Goal: Task Accomplishment & Management: Manage account settings

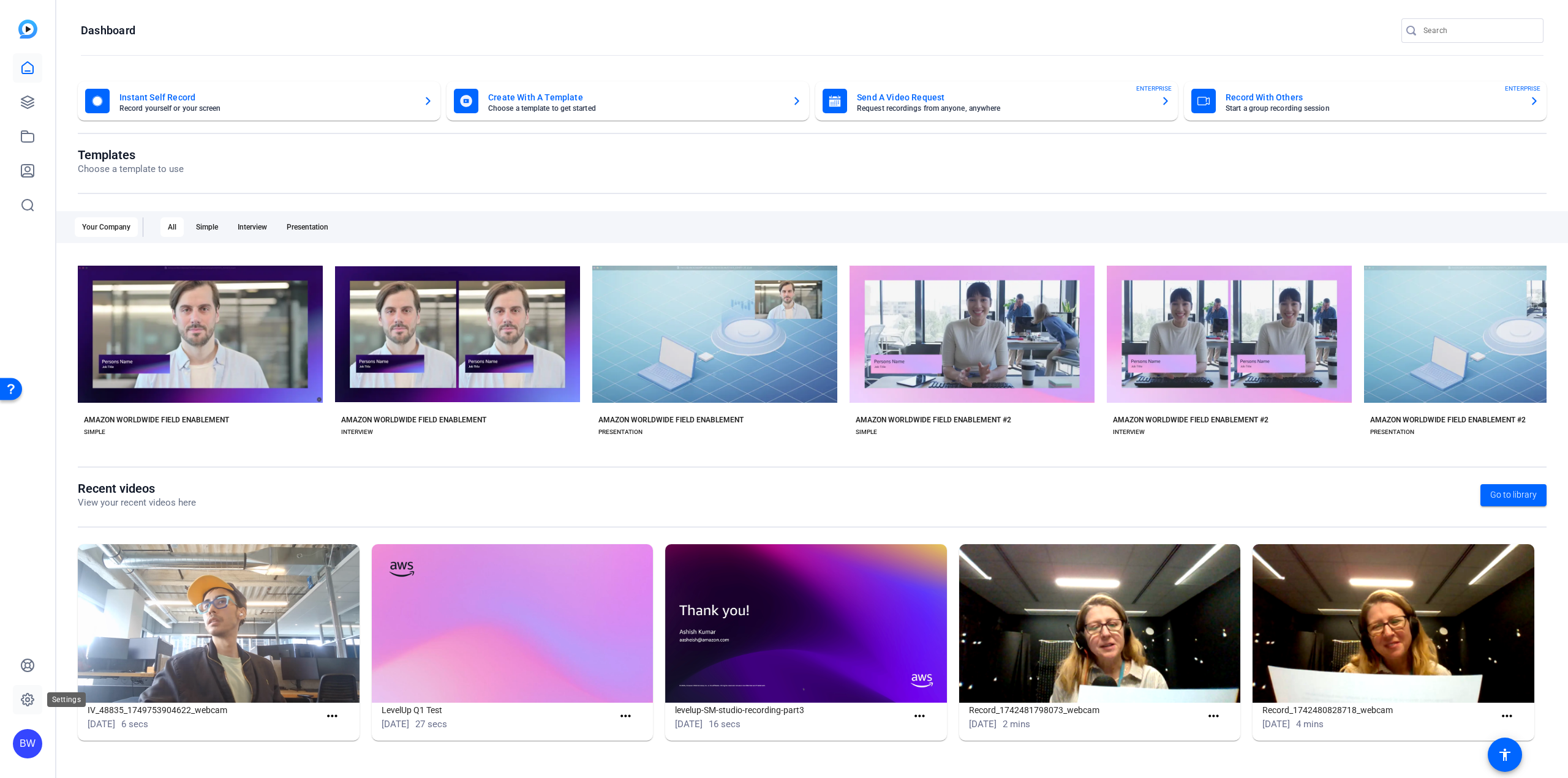
click at [24, 703] on icon at bounding box center [27, 699] width 12 height 12
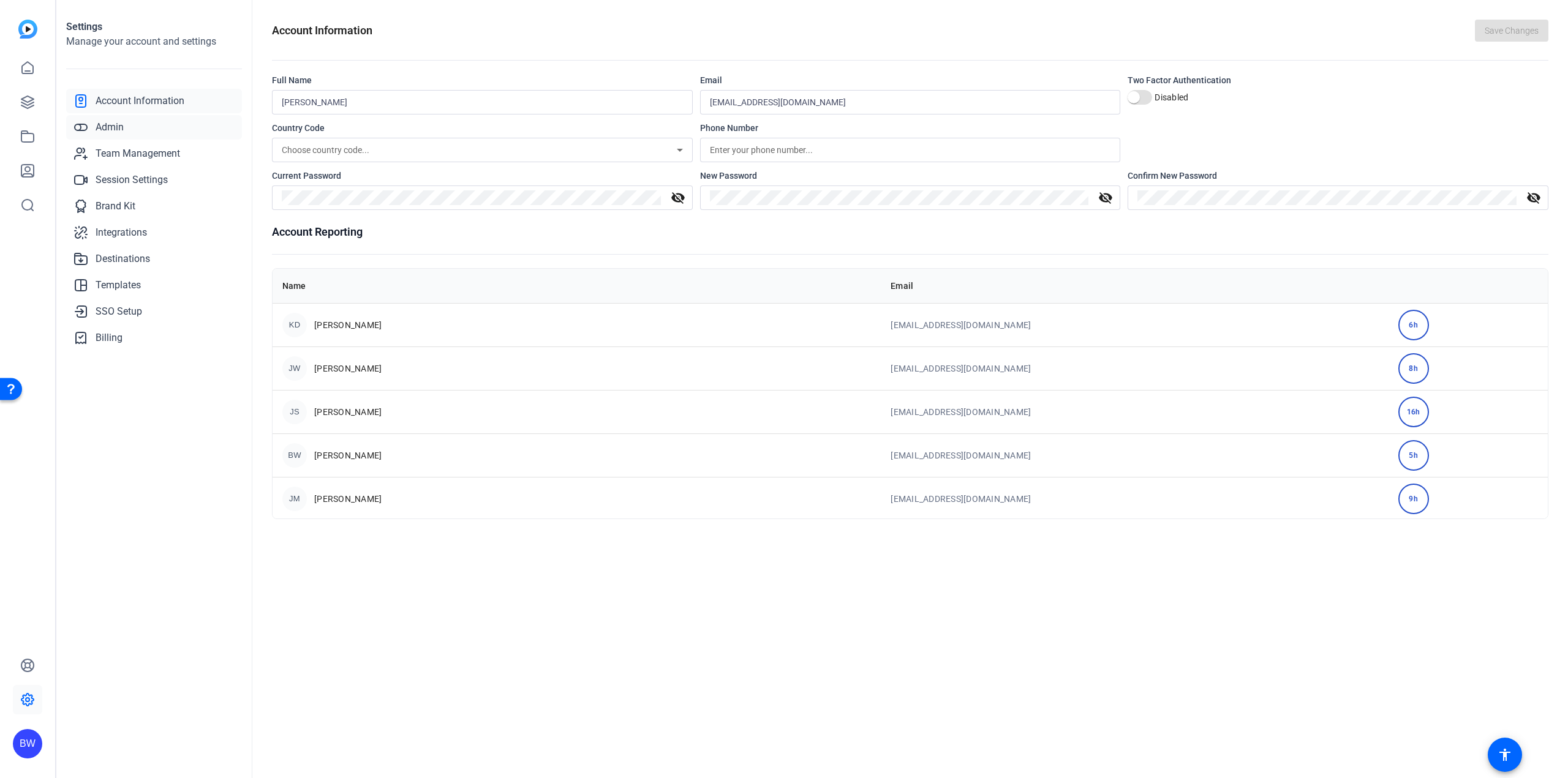
click at [103, 120] on link "Admin" at bounding box center [154, 127] width 176 height 25
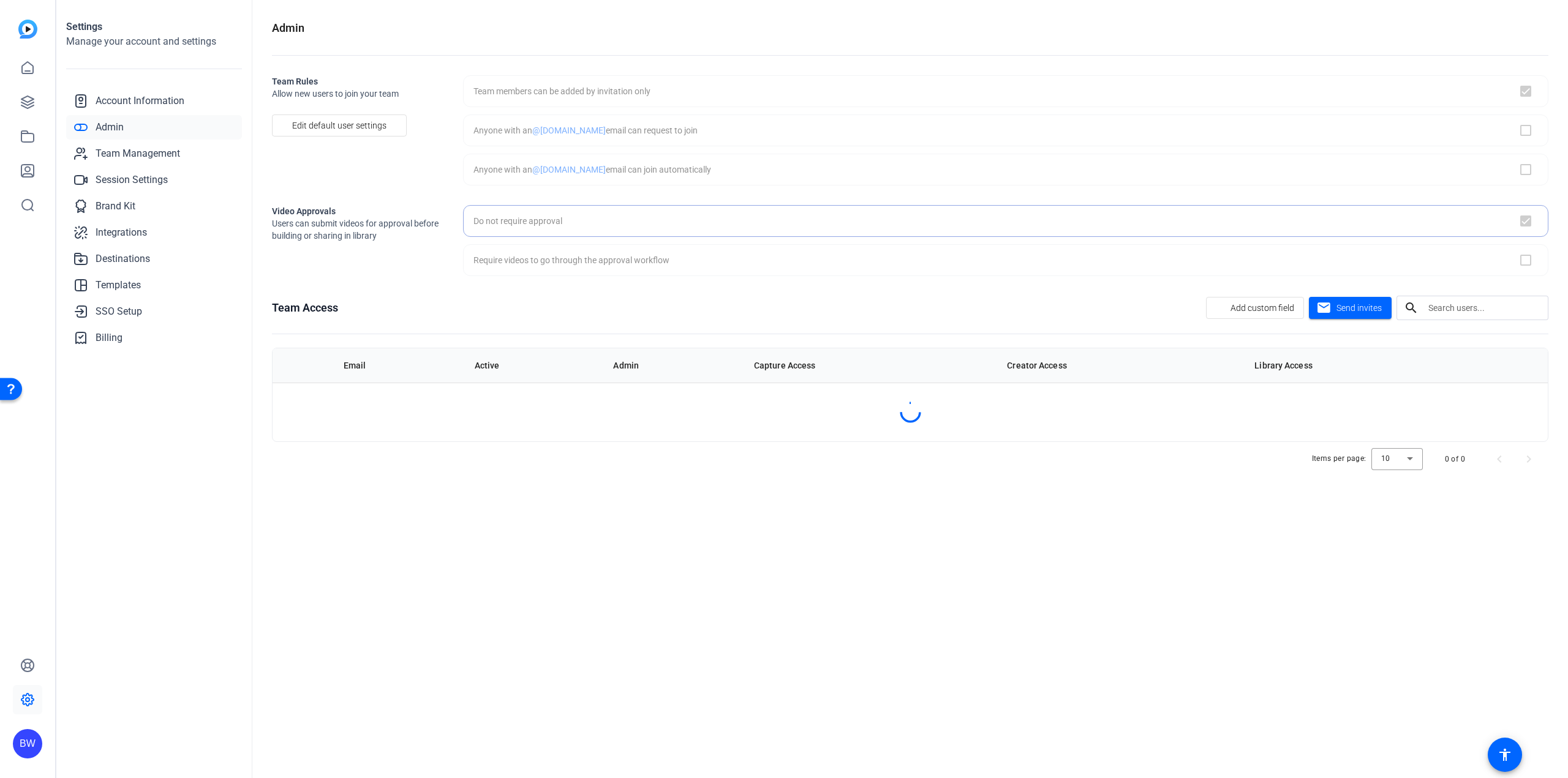
checkbox input "true"
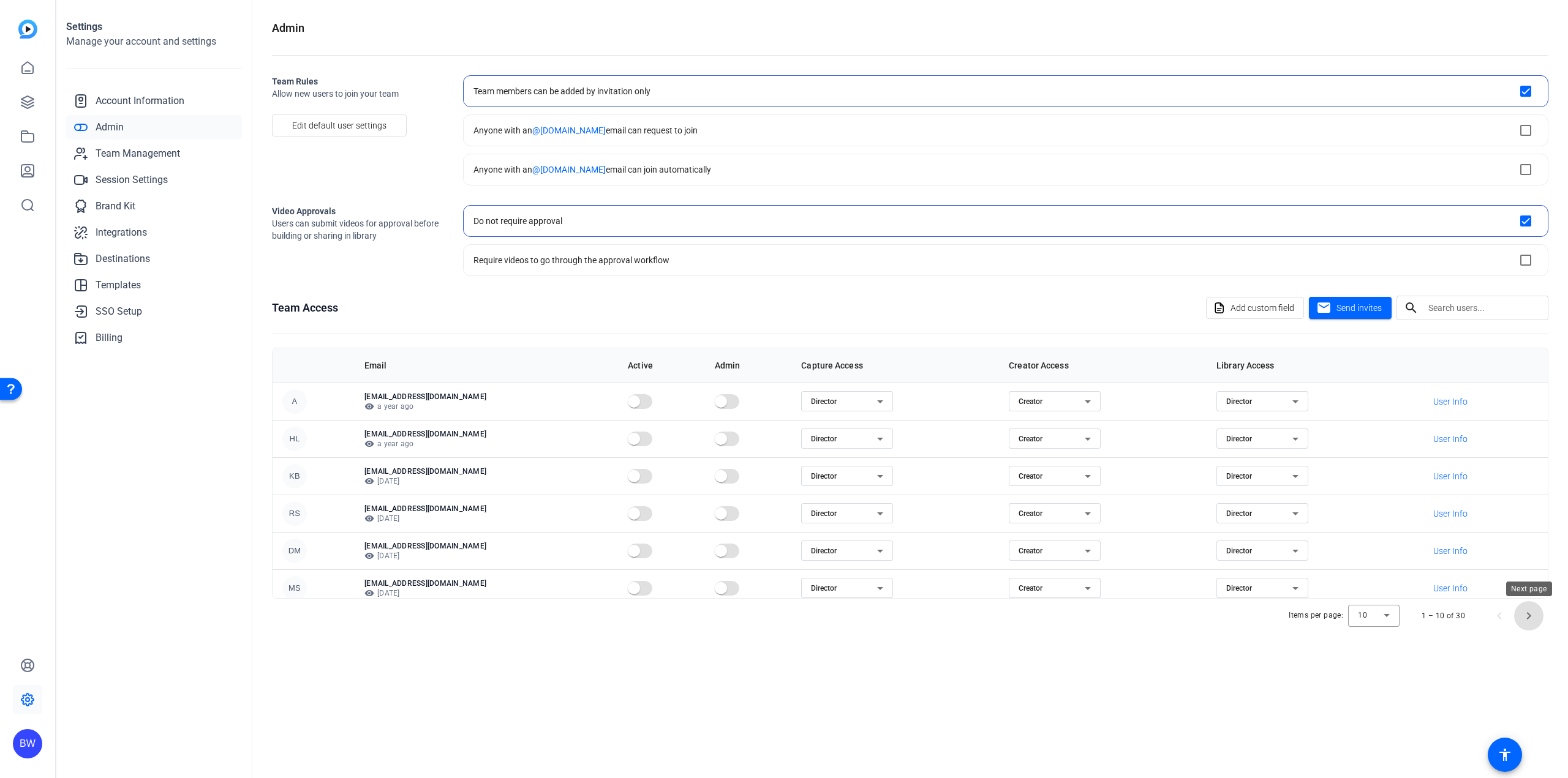
click at [1531, 619] on span "Next page" at bounding box center [1529, 616] width 30 height 30
click at [1483, 303] on input "text" at bounding box center [1483, 308] width 111 height 15
paste input "[EMAIL_ADDRESS][DOMAIN_NAME]"
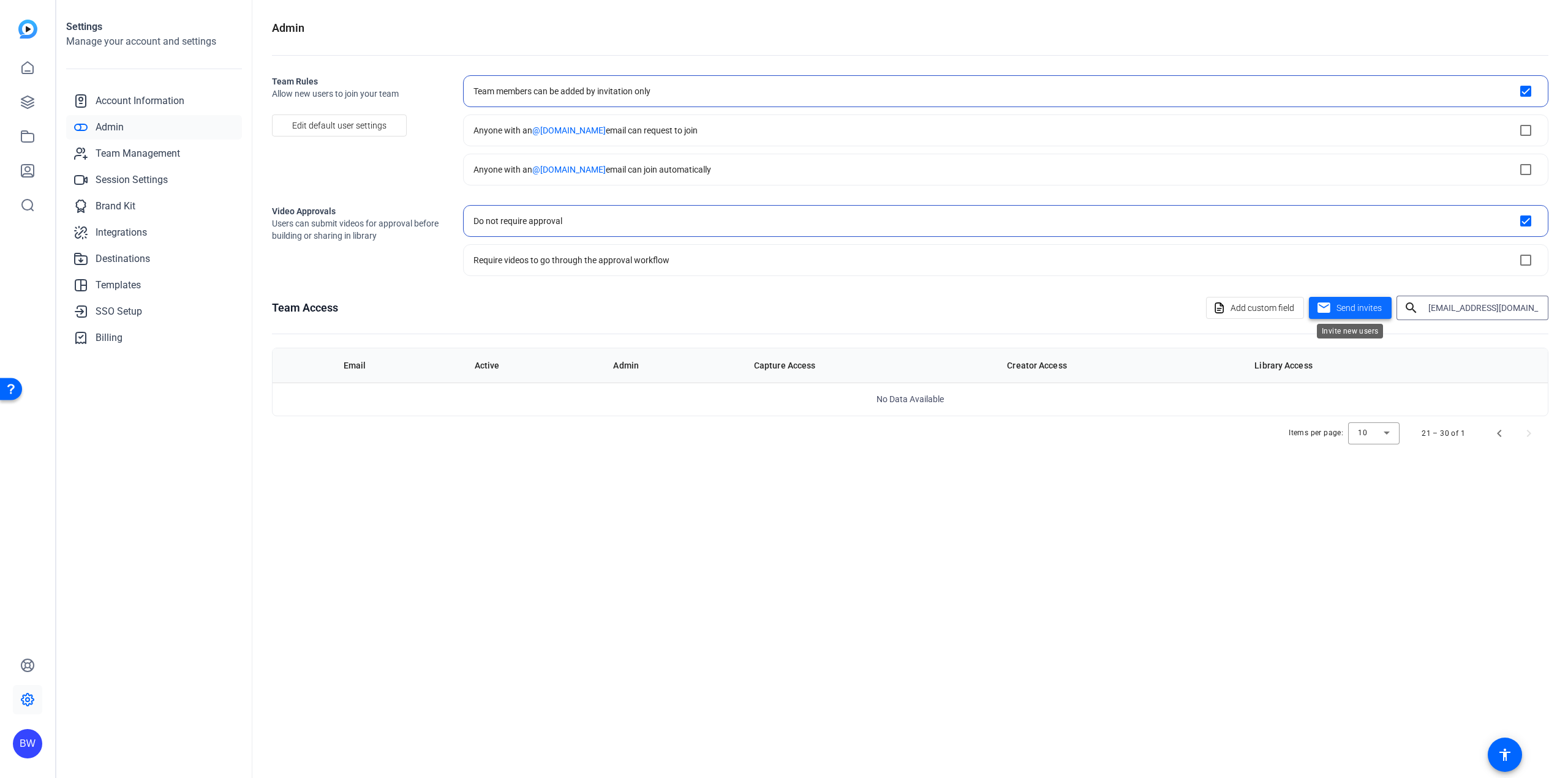
type input "[EMAIL_ADDRESS][DOMAIN_NAME]"
click at [1357, 309] on span "Send invites" at bounding box center [1359, 308] width 45 height 13
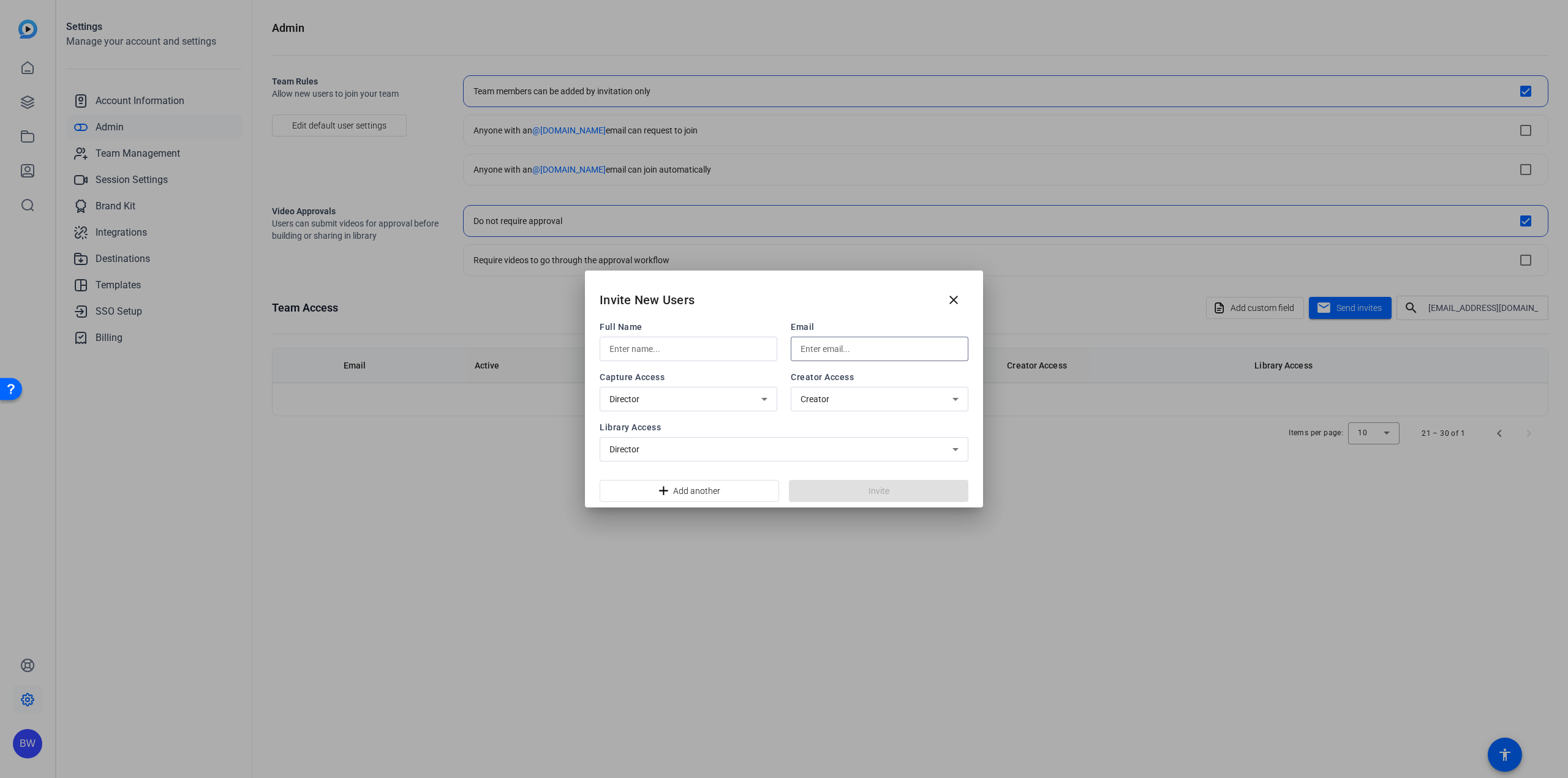
click at [843, 346] on input "text" at bounding box center [879, 349] width 158 height 15
paste input "[EMAIL_ADDRESS][DOMAIN_NAME]"
type input "[EMAIL_ADDRESS][DOMAIN_NAME]"
click at [709, 351] on input "text" at bounding box center [688, 349] width 158 height 15
type input "[PERSON_NAME]"
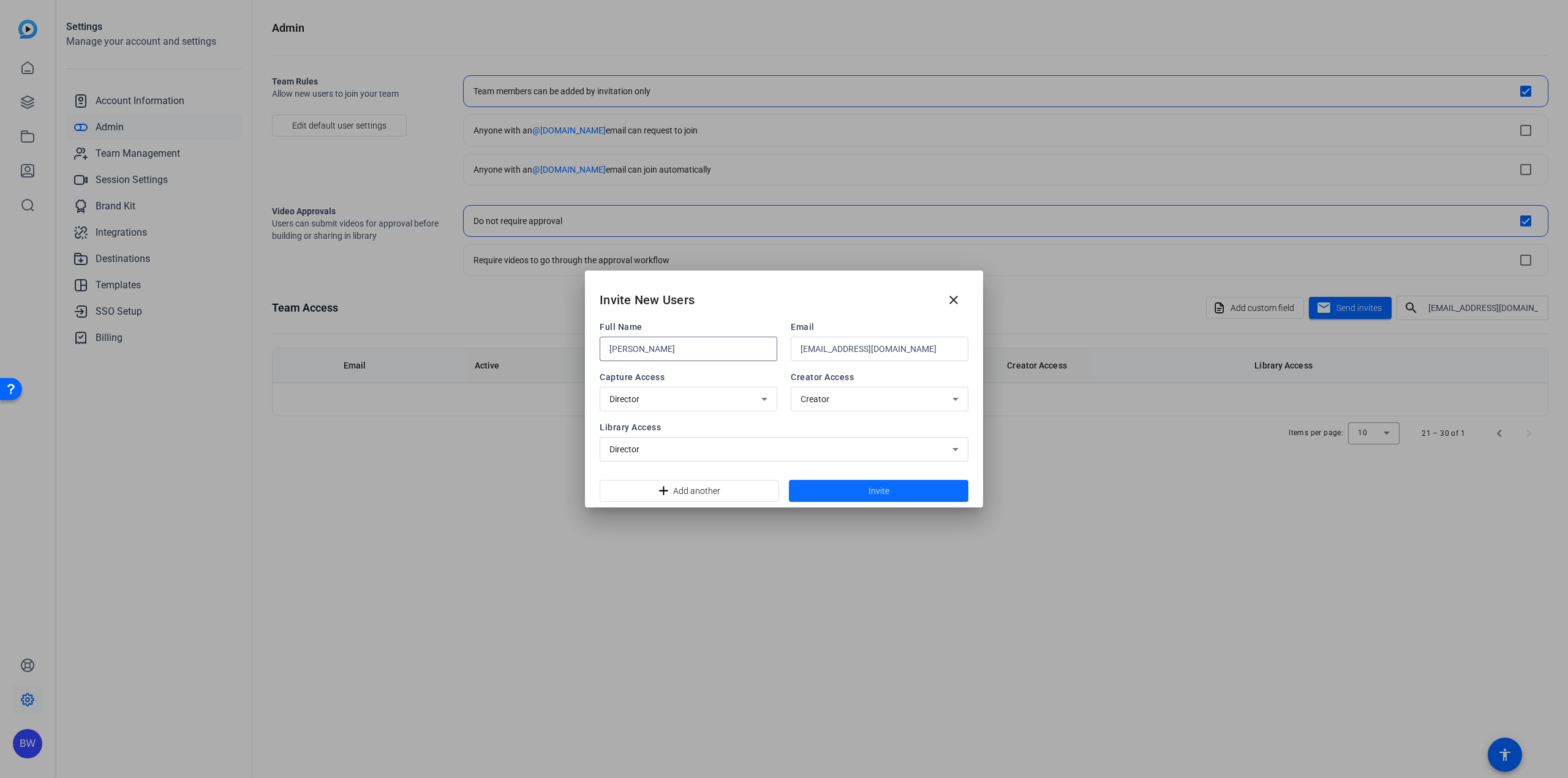
click at [864, 494] on span at bounding box center [878, 491] width 180 height 30
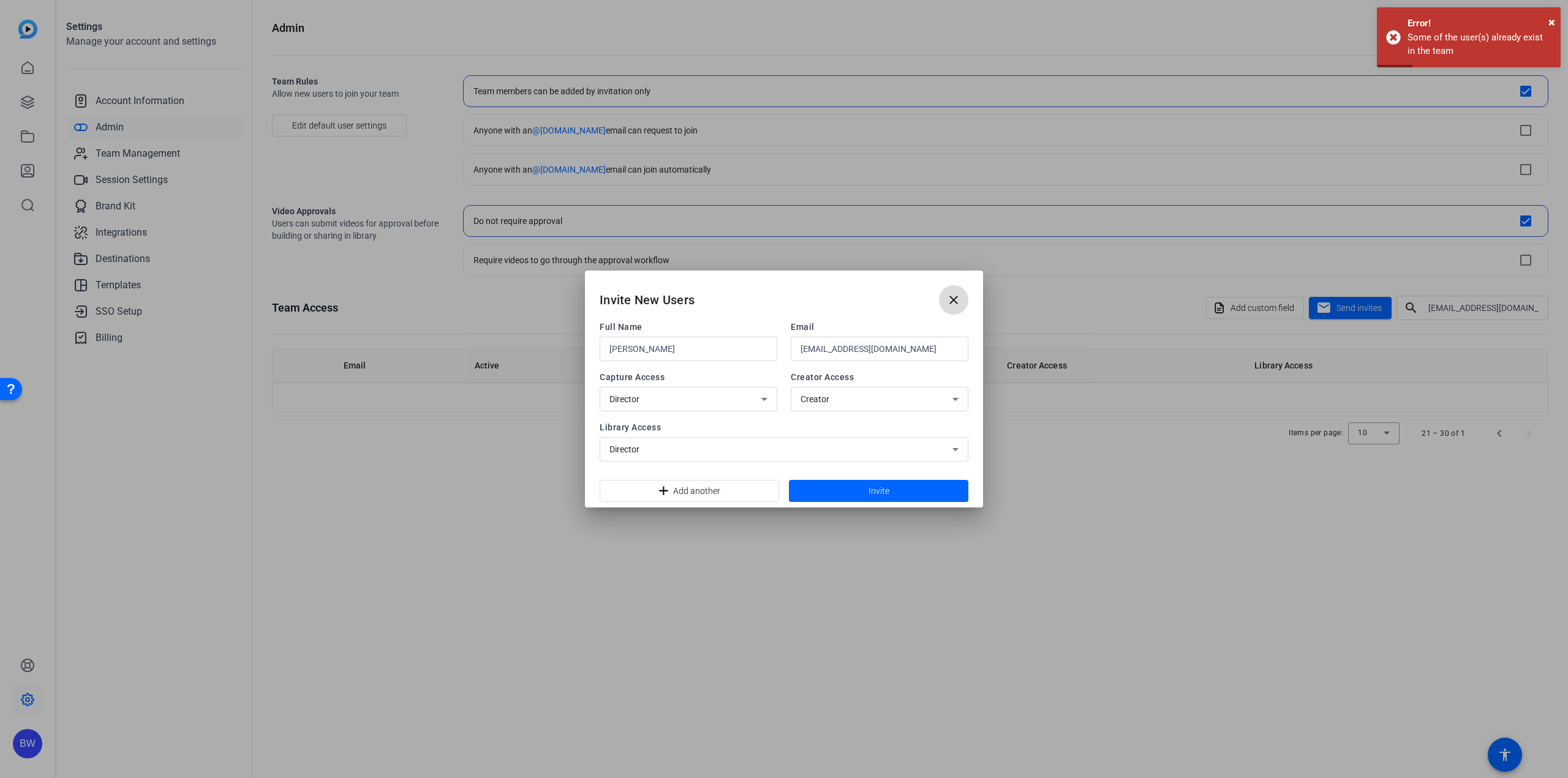
click at [954, 302] on mat-icon "close" at bounding box center [953, 300] width 15 height 15
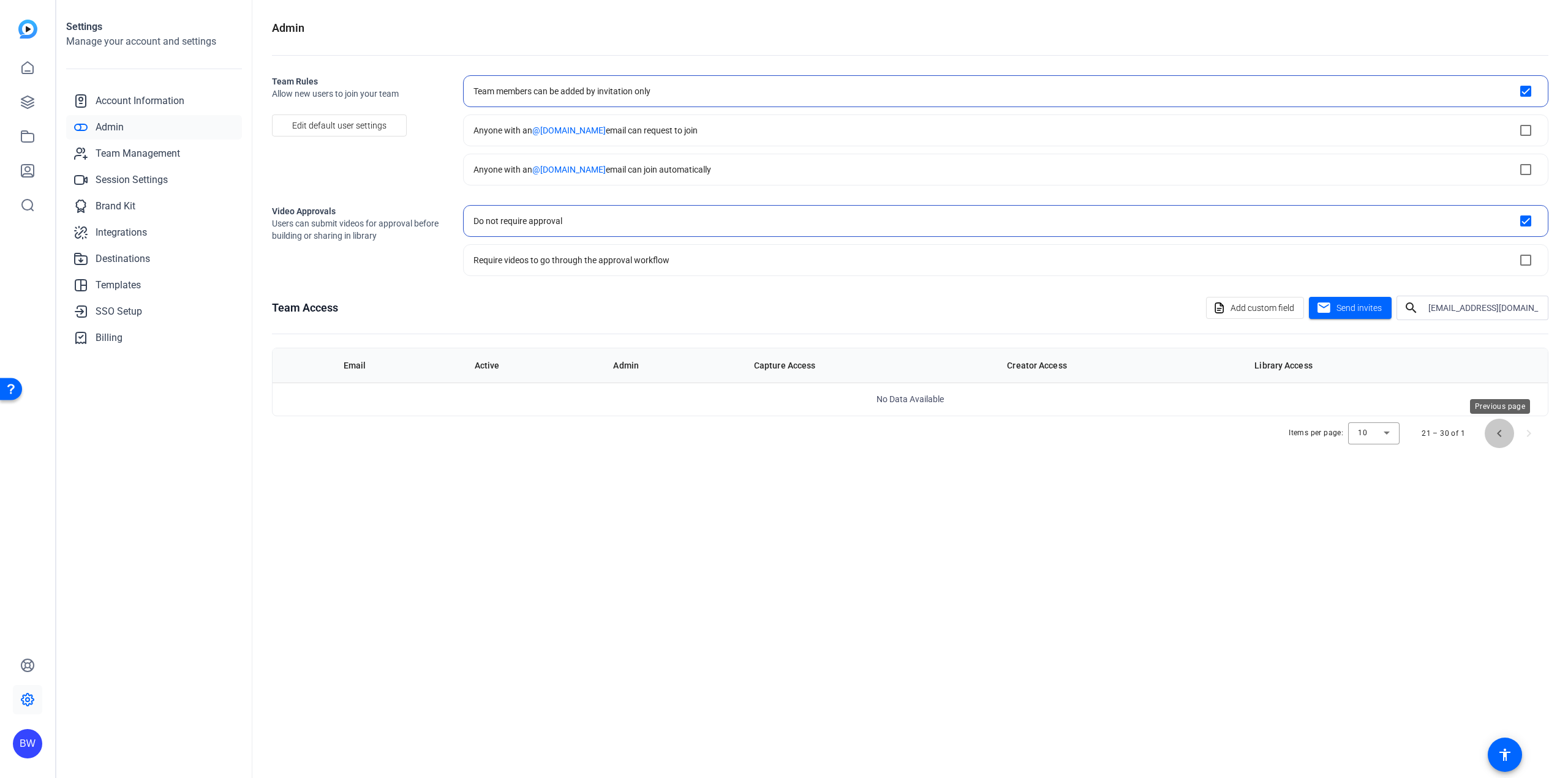
click at [1497, 434] on span "Previous page" at bounding box center [1499, 434] width 30 height 30
click at [1498, 434] on span "Previous page" at bounding box center [1499, 434] width 30 height 30
click at [433, 407] on span "Resend" at bounding box center [422, 407] width 25 height 10
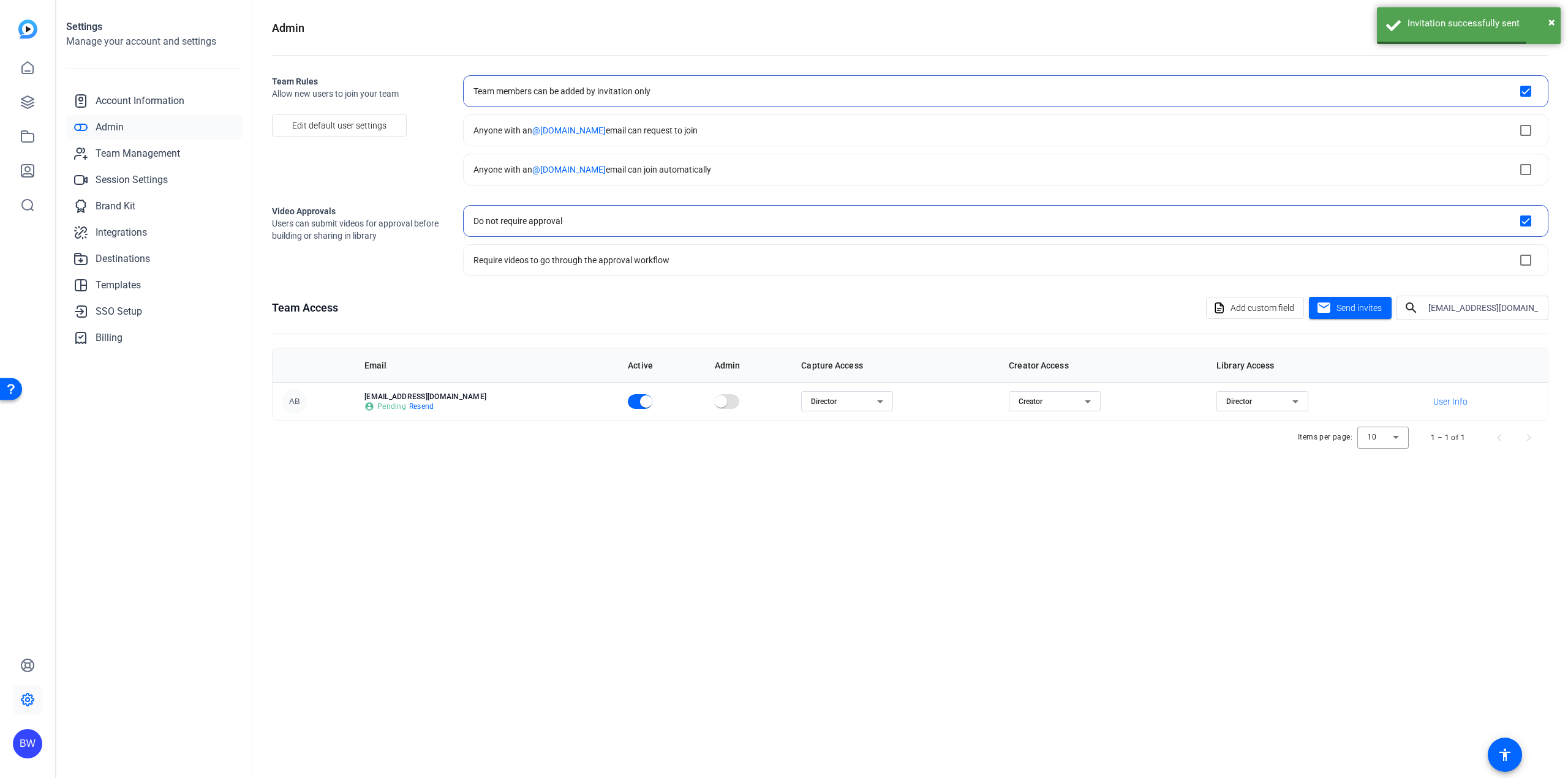
click at [529, 556] on div "Admin Team Rules Allow new users to join your team Edit default user settings T…" at bounding box center [910, 389] width 1315 height 778
click at [870, 294] on openreel-admin "Admin Team Rules Allow new users to join your team Edit default user settings T…" at bounding box center [910, 237] width 1277 height 435
click at [828, 598] on div "Admin Team Rules Allow new users to join your team Edit default user settings T…" at bounding box center [910, 389] width 1315 height 778
click at [30, 696] on icon at bounding box center [27, 699] width 12 height 12
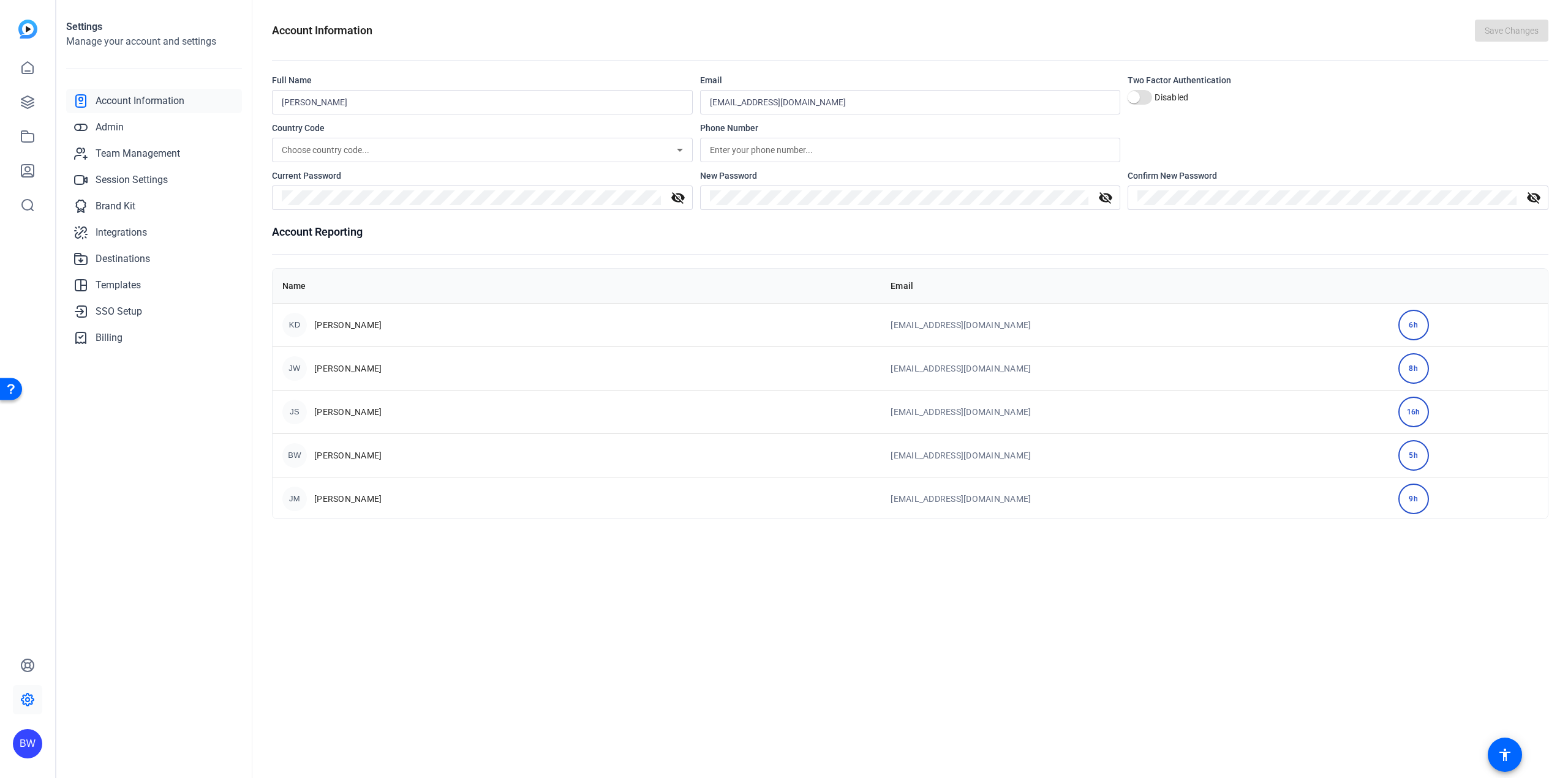
click at [1398, 414] on div "16h" at bounding box center [1413, 412] width 30 height 30
click at [1298, 415] on td "[EMAIL_ADDRESS][DOMAIN_NAME]" at bounding box center [1134, 412] width 507 height 44
click at [116, 131] on span "Admin" at bounding box center [110, 127] width 28 height 15
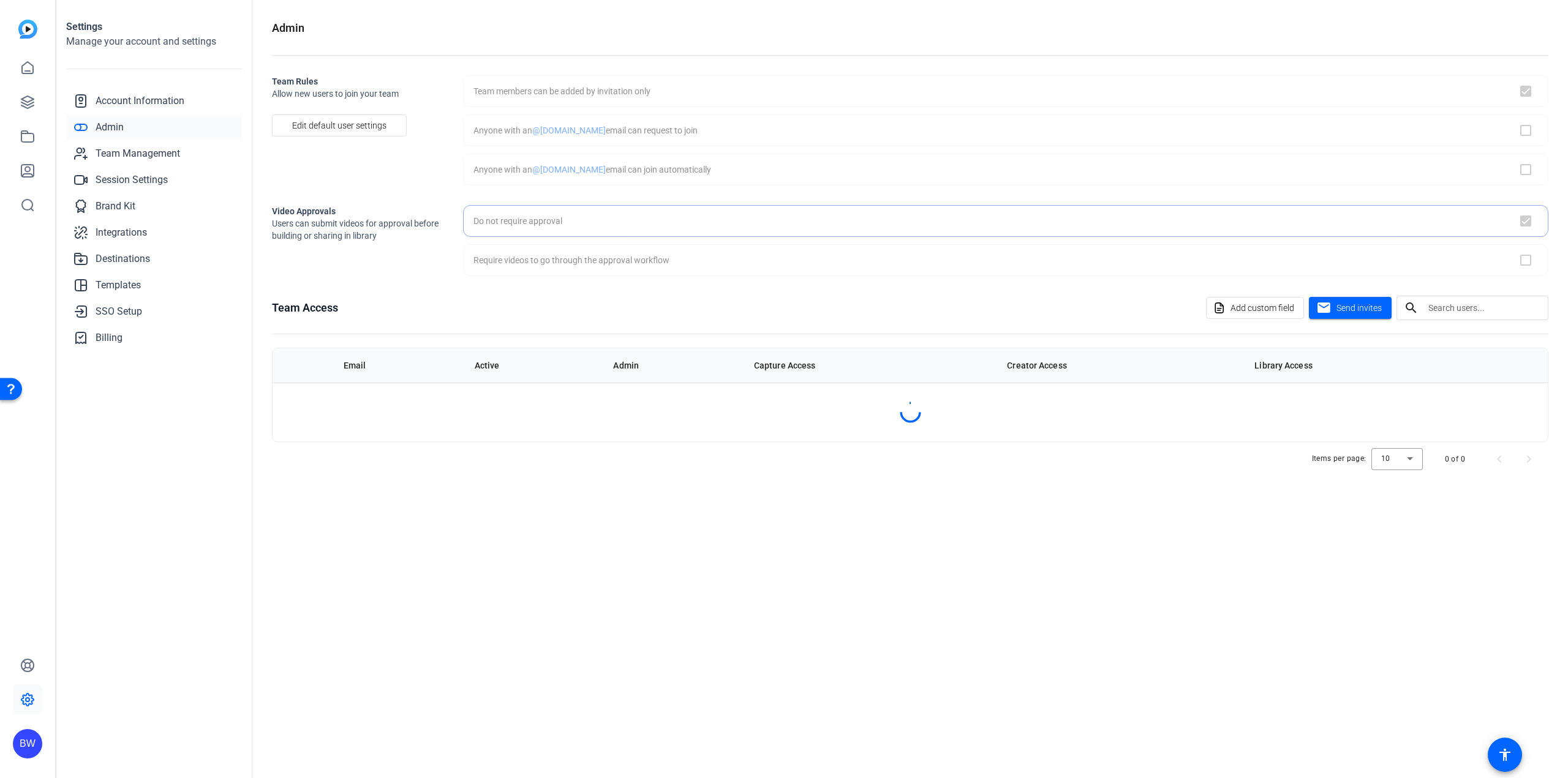
checkbox input "true"
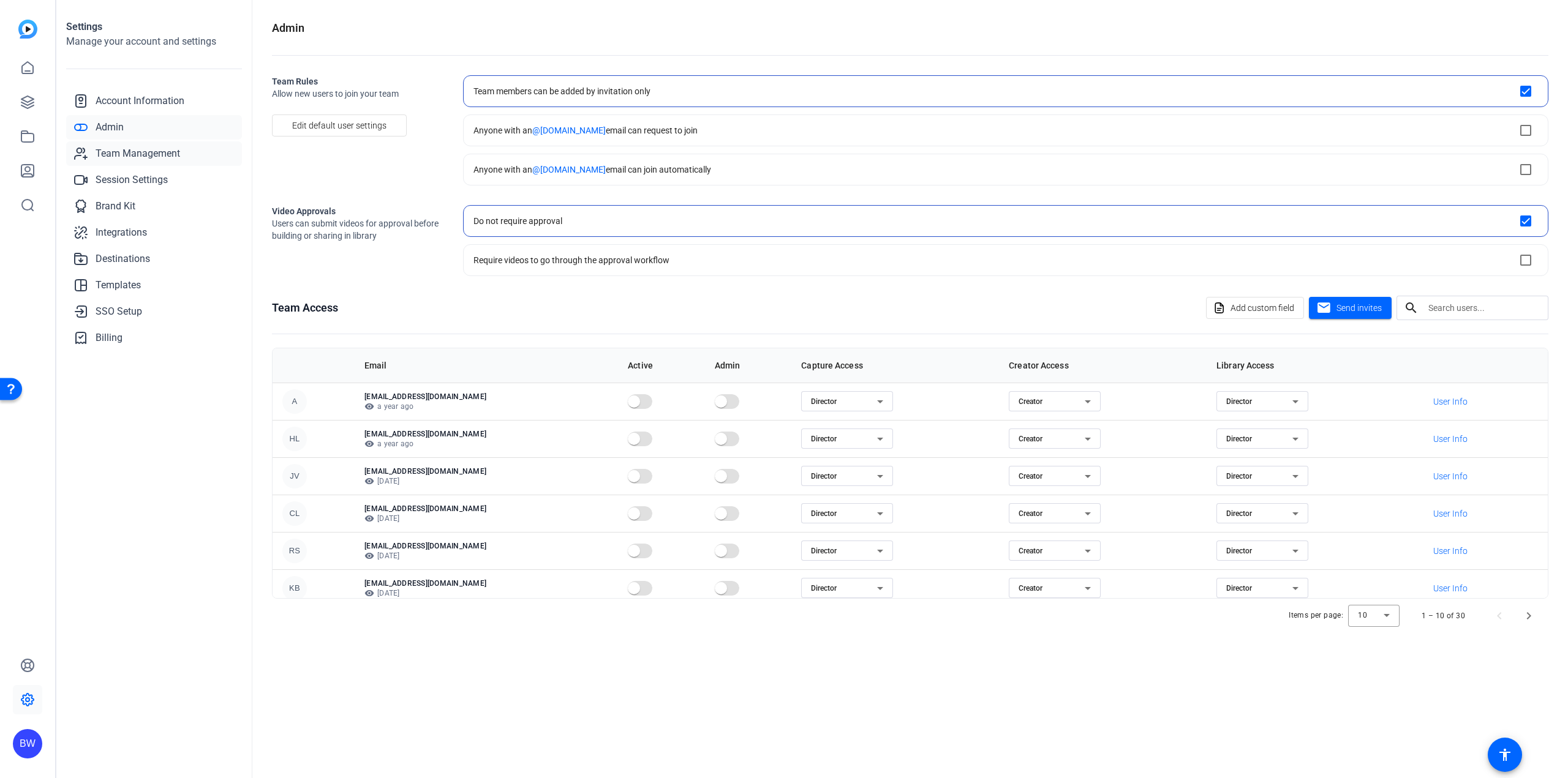
click at [126, 149] on span "Team Management" at bounding box center [138, 153] width 84 height 15
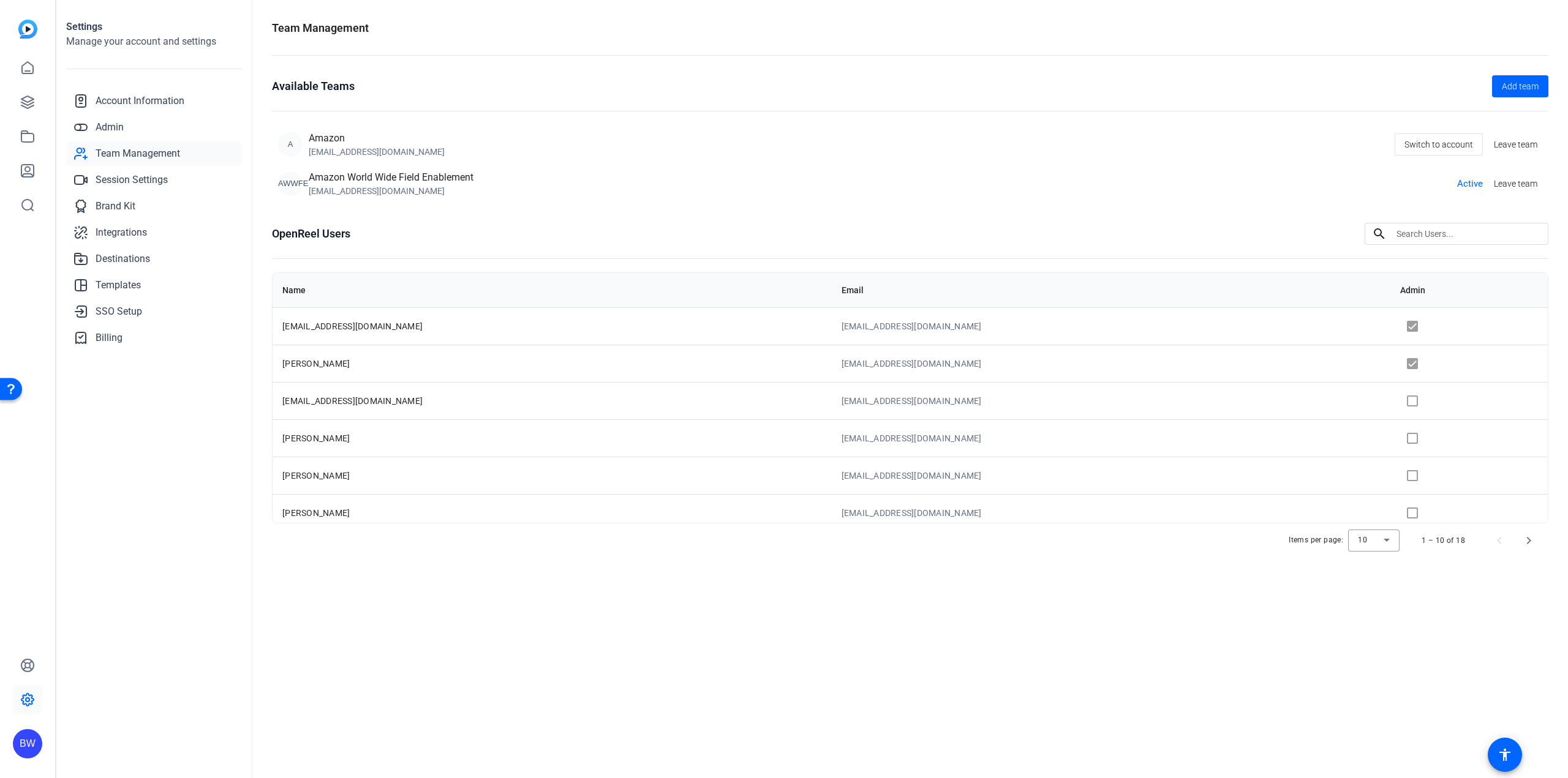
click at [432, 180] on div "Amazon World Wide Field Enablement" at bounding box center [391, 177] width 165 height 15
click at [1517, 146] on span "Leave team" at bounding box center [1515, 145] width 44 height 13
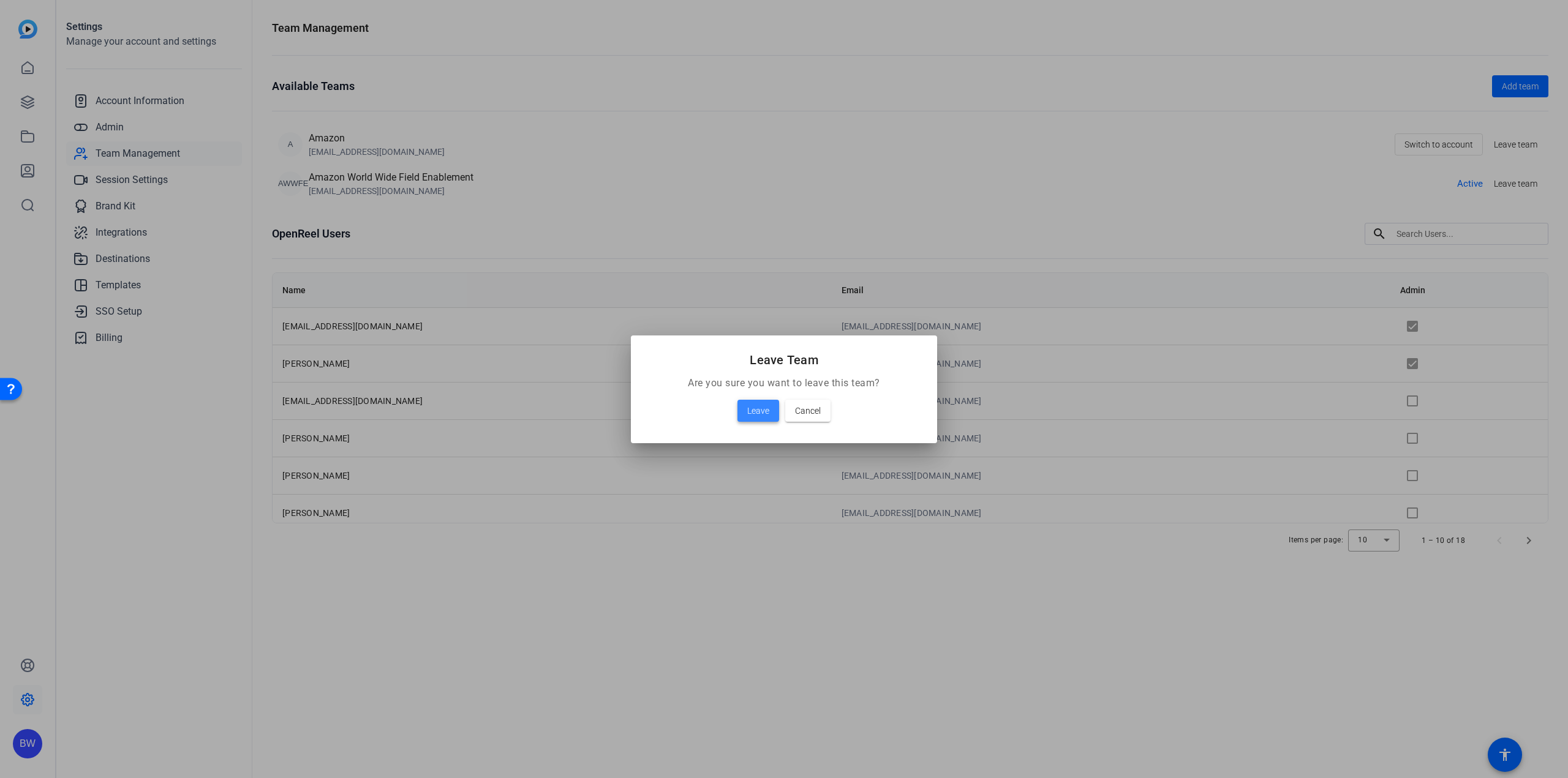
click at [763, 404] on span "Leave" at bounding box center [758, 410] width 22 height 15
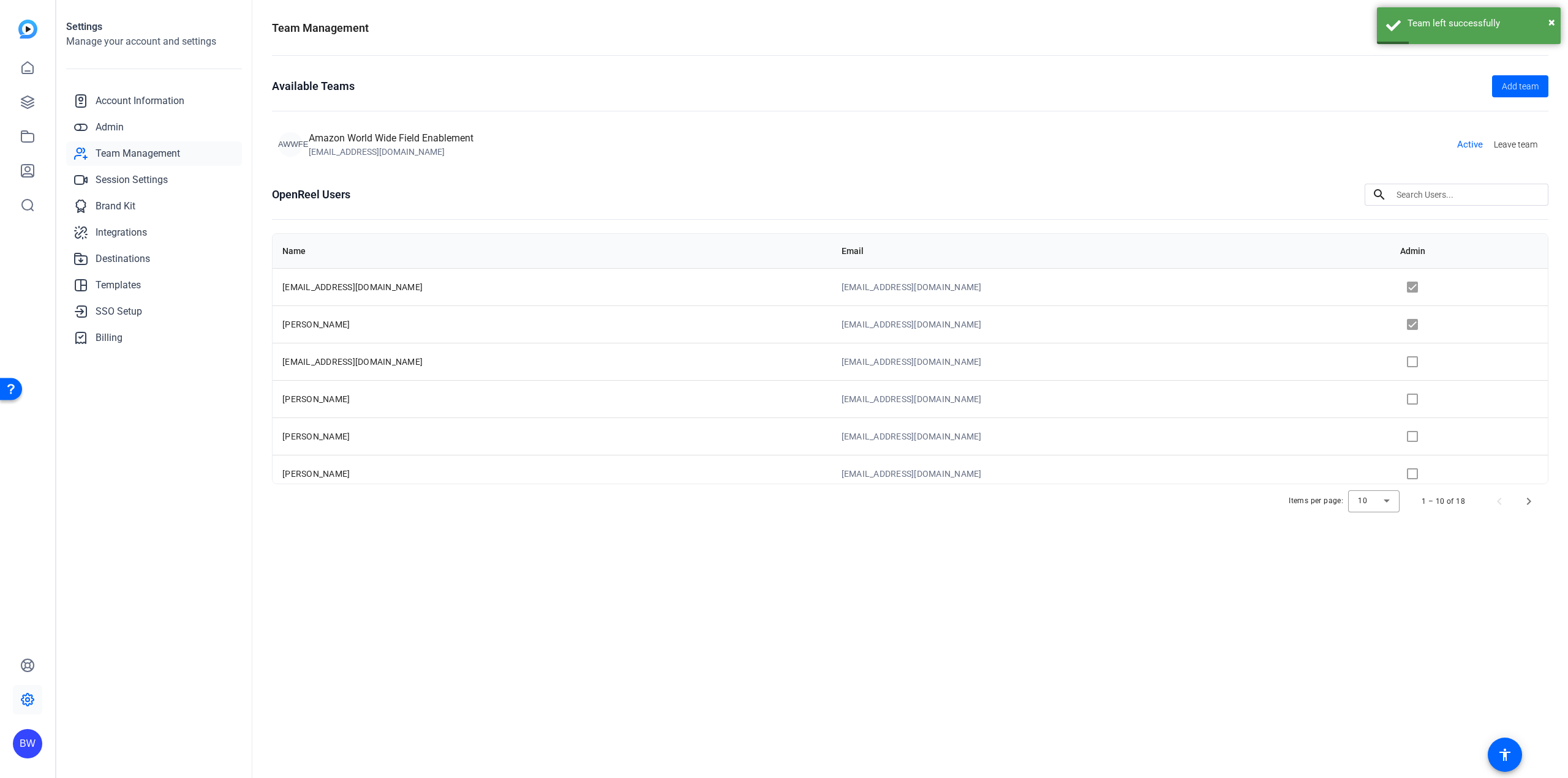
click at [764, 623] on div "Team Management Available Teams Add team AWWFE Amazon World Wide Field Enableme…" at bounding box center [910, 389] width 1315 height 778
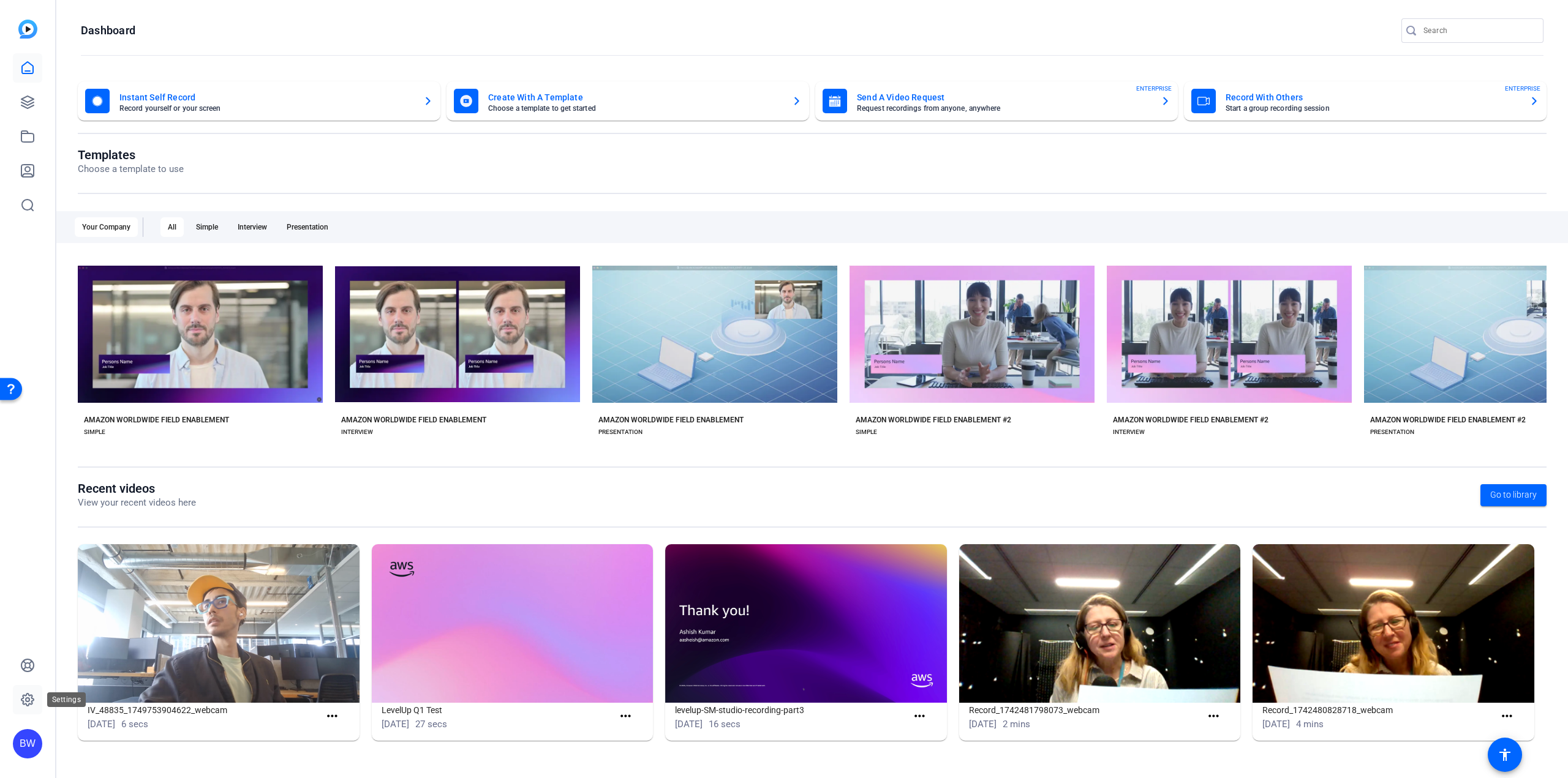
click at [30, 704] on icon at bounding box center [27, 699] width 12 height 12
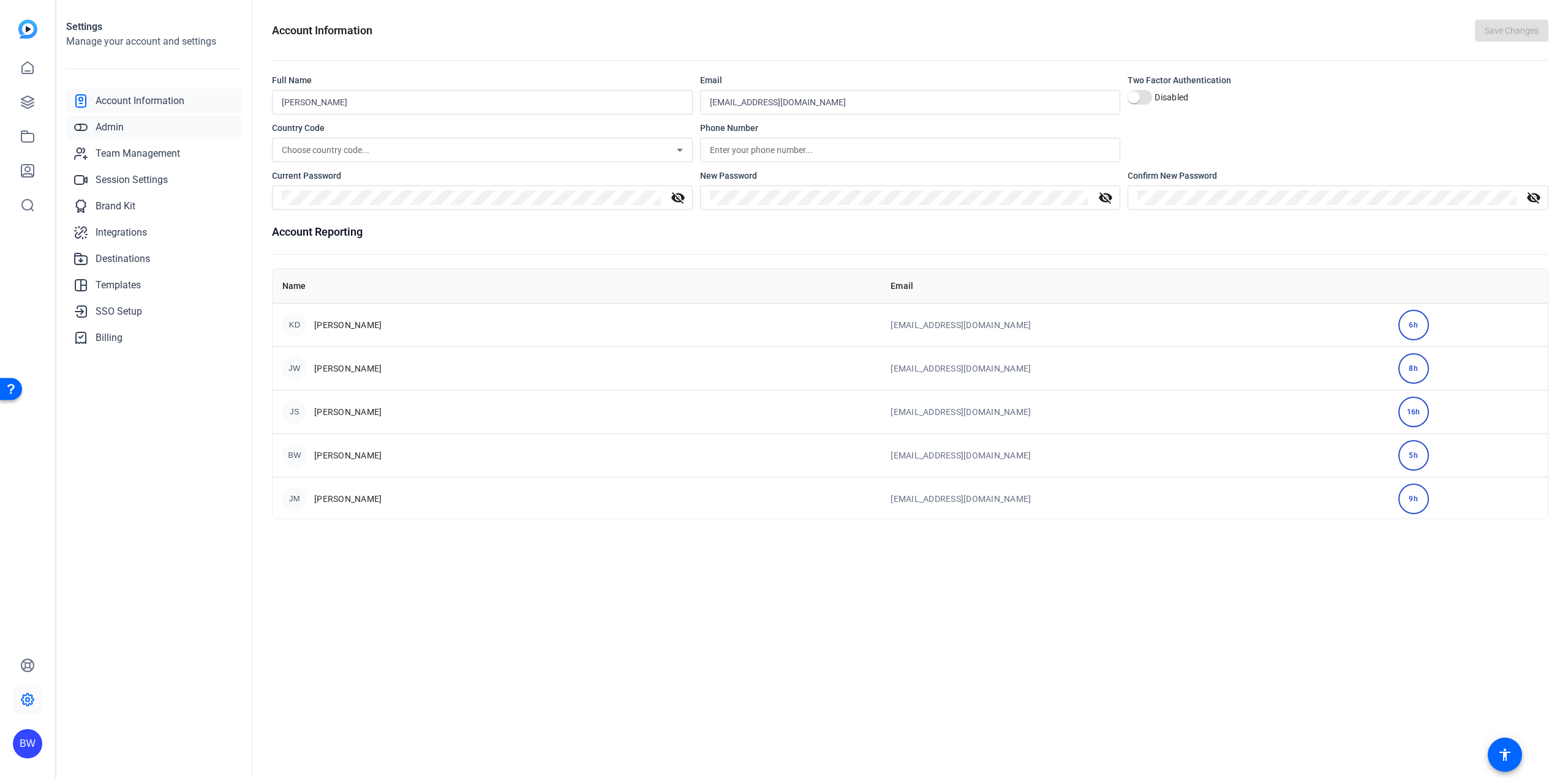
click at [130, 128] on link "Admin" at bounding box center [154, 127] width 176 height 25
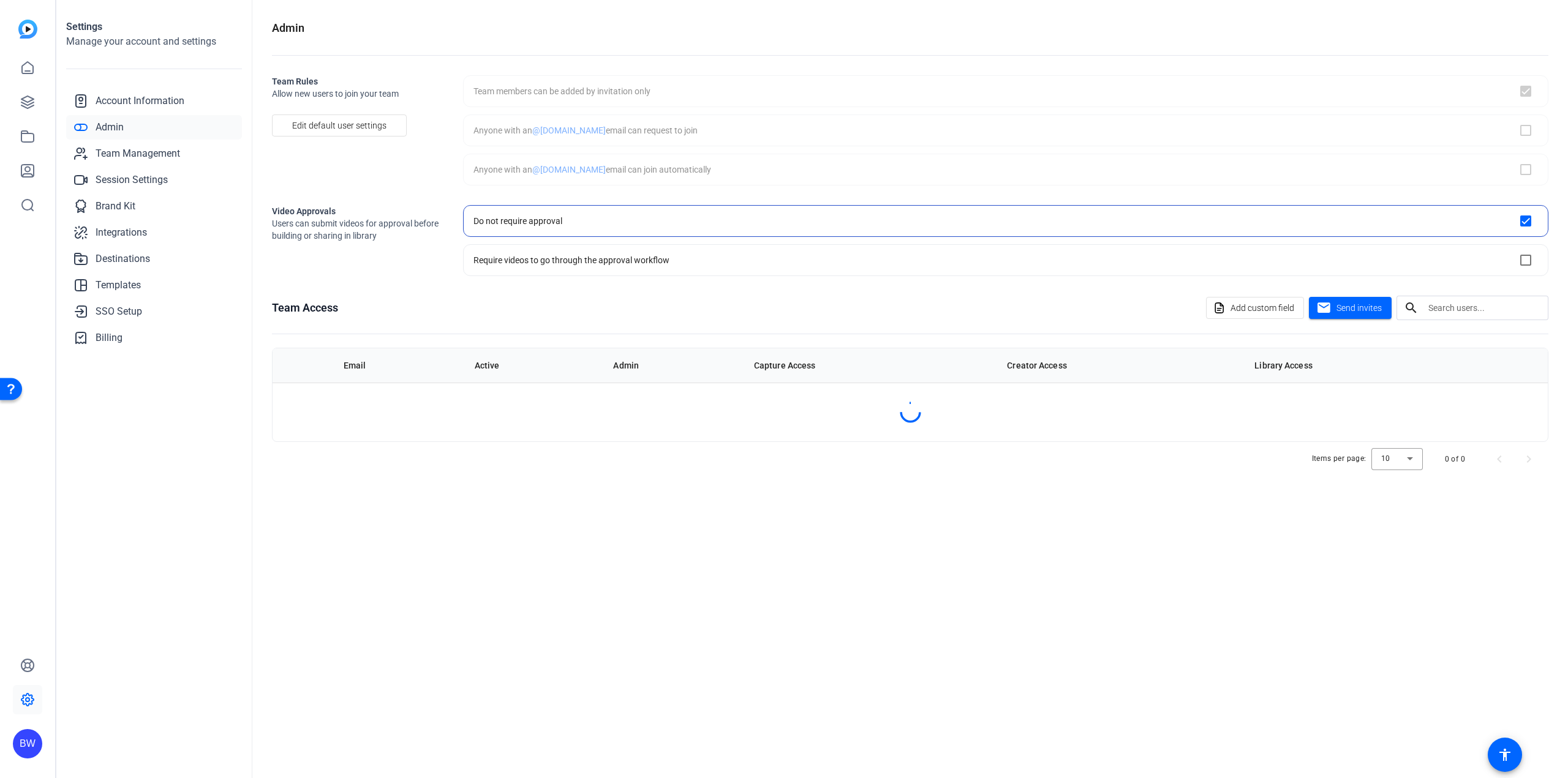
checkbox input "true"
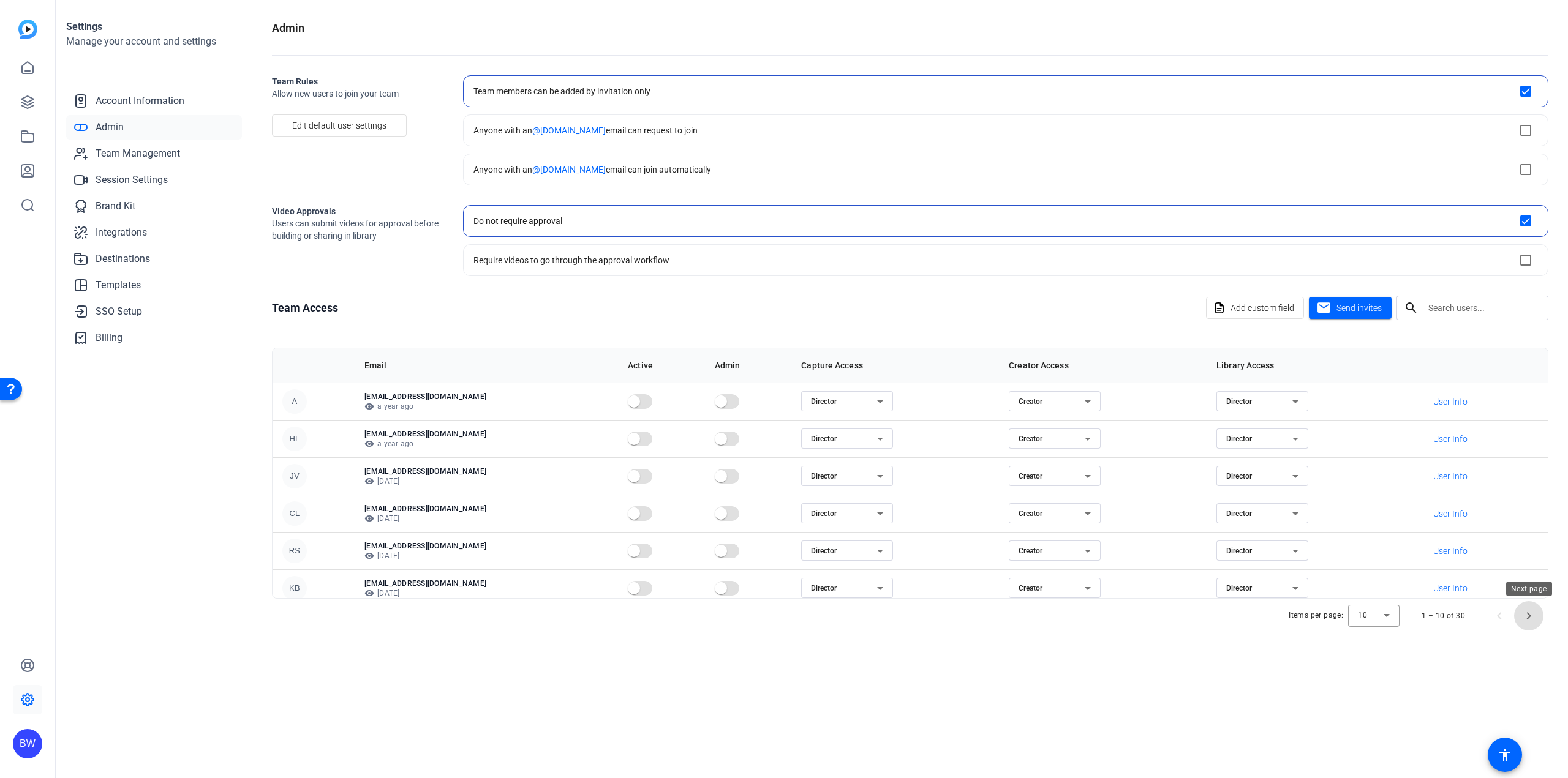
click at [1529, 618] on span "Next page" at bounding box center [1529, 616] width 30 height 30
click at [1530, 618] on span "Next page" at bounding box center [1529, 616] width 30 height 30
click at [1505, 619] on span "Previous page" at bounding box center [1499, 616] width 30 height 30
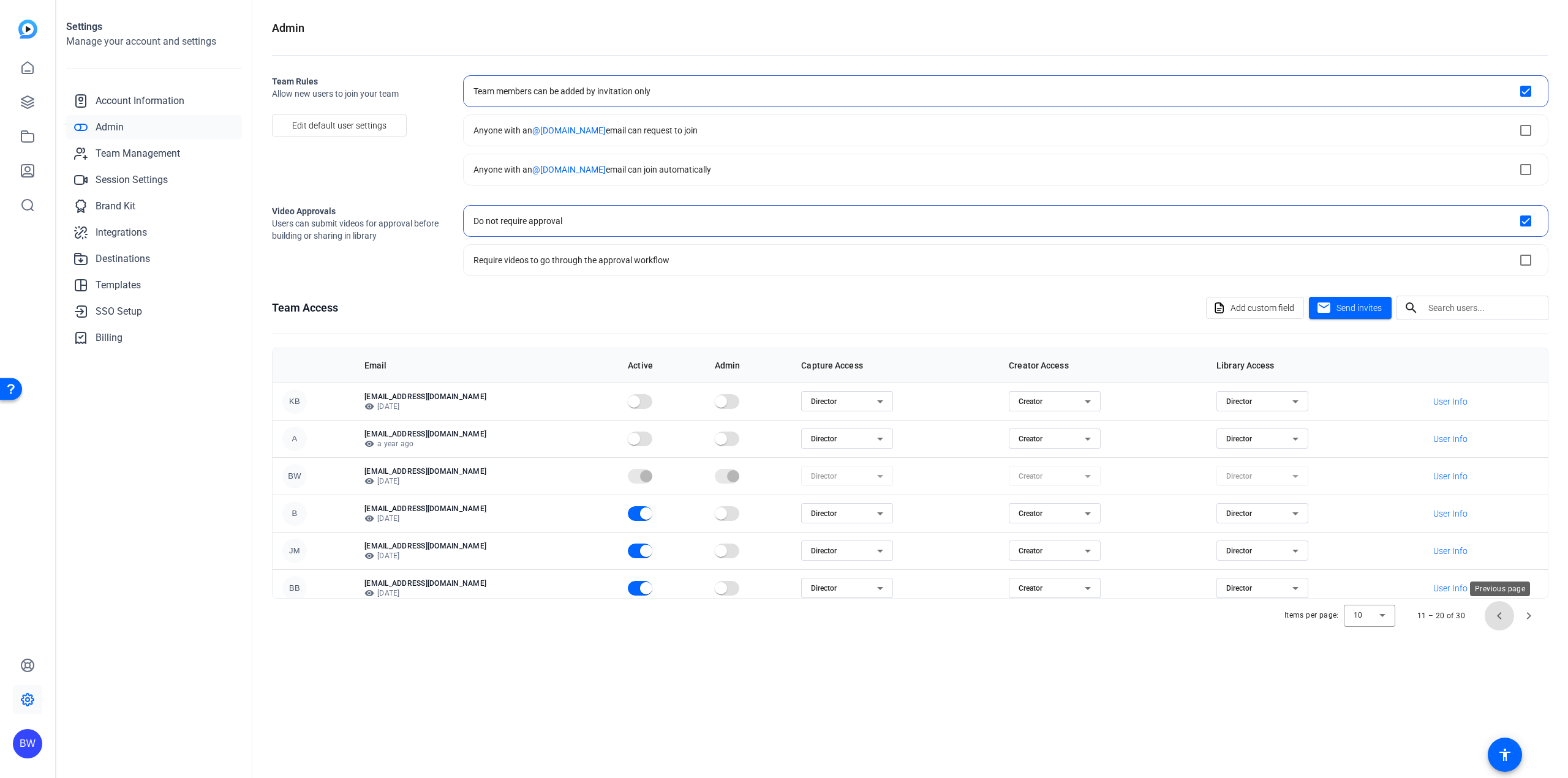
click at [1505, 618] on span "Previous page" at bounding box center [1499, 616] width 30 height 30
click at [1357, 308] on span "Send invites" at bounding box center [1359, 308] width 45 height 13
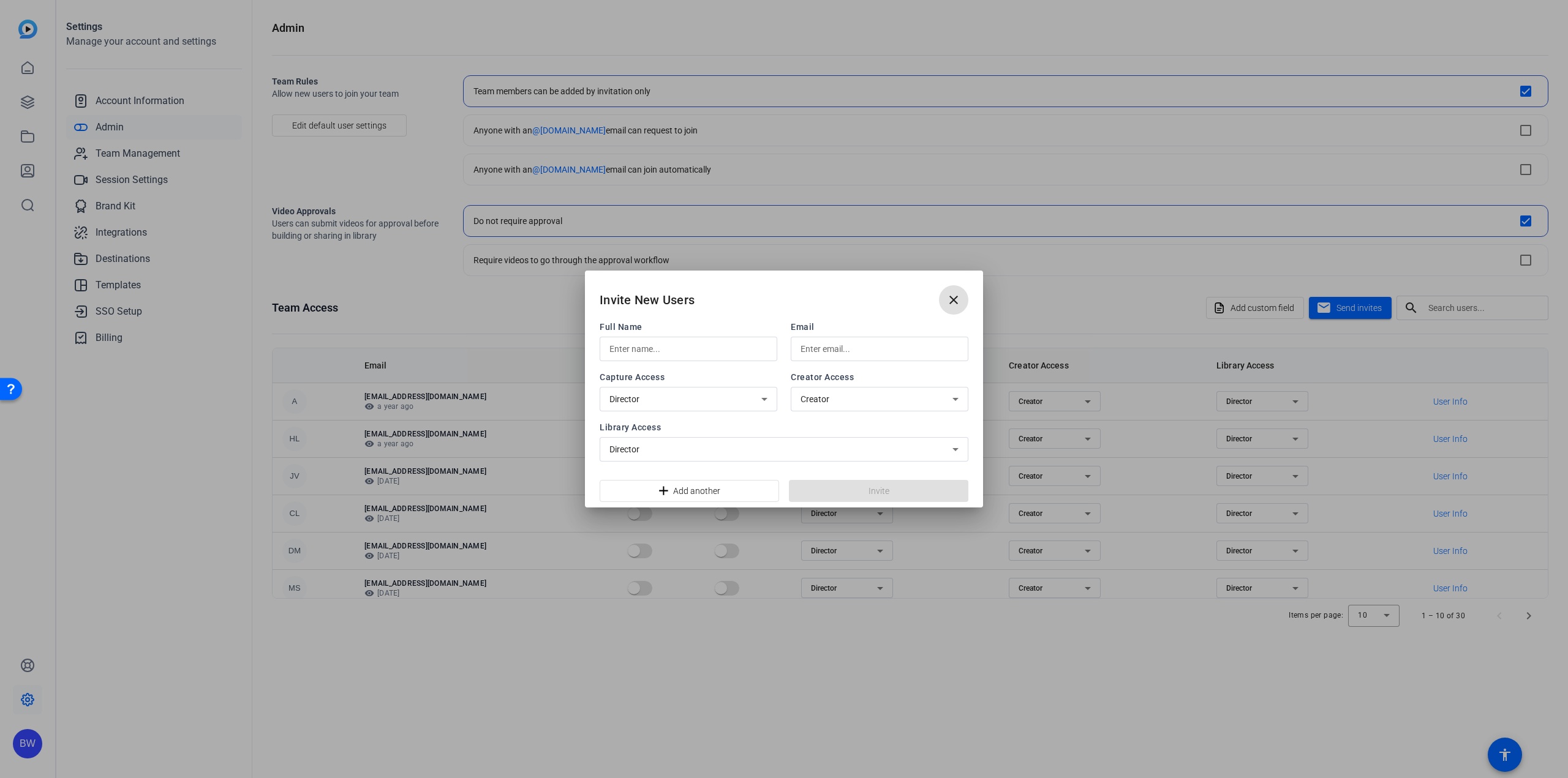
click at [667, 346] on input "text" at bounding box center [688, 349] width 158 height 15
click at [832, 348] on input "text" at bounding box center [879, 349] width 158 height 15
paste input "tuomip"
type input "tuomip"
type input "[EMAIL_ADDRESS][DOMAIN_NAME]"
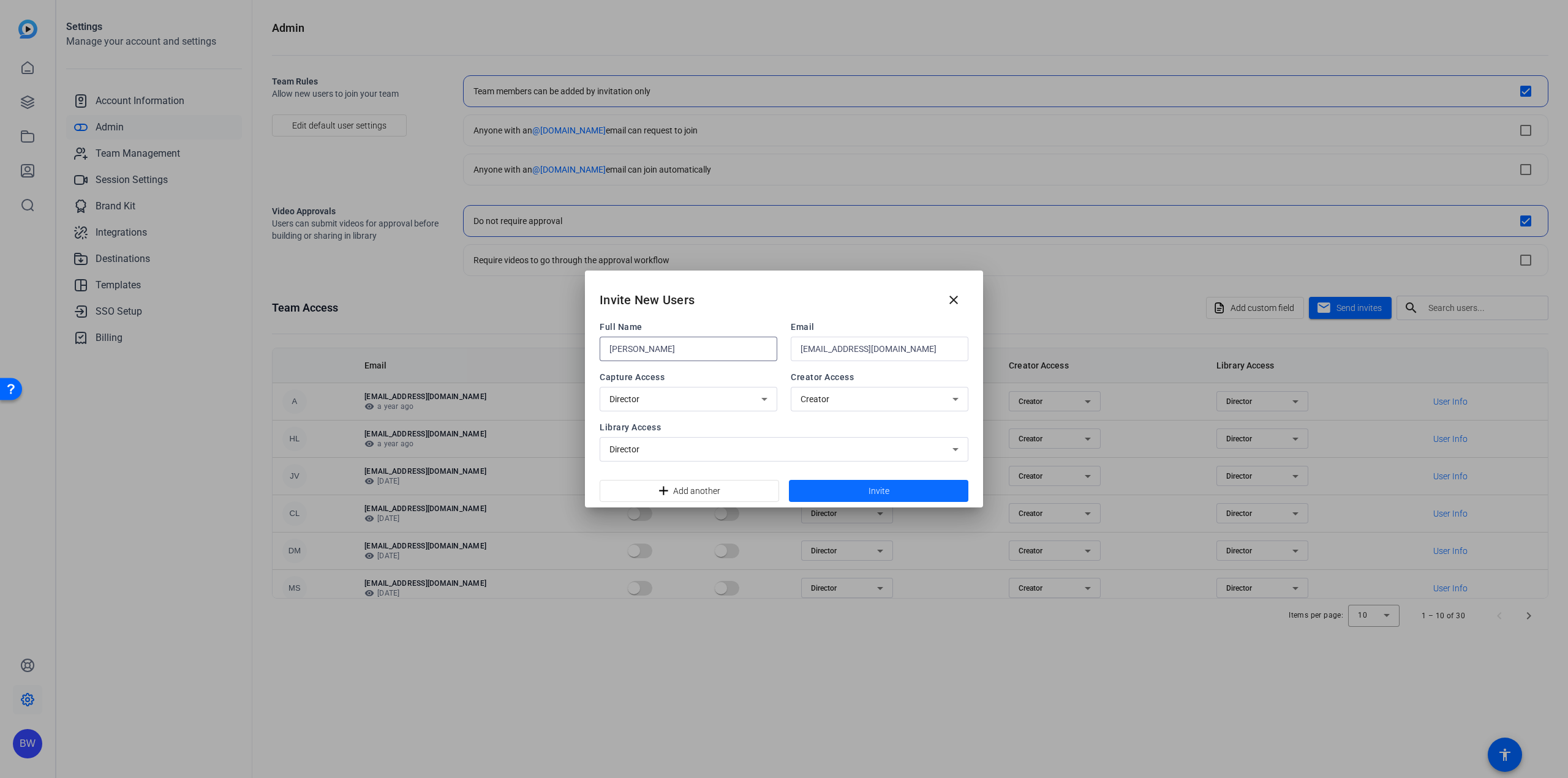
type input "[PERSON_NAME]"
click at [924, 484] on span at bounding box center [878, 491] width 180 height 30
click at [958, 302] on mat-icon "close" at bounding box center [953, 300] width 15 height 15
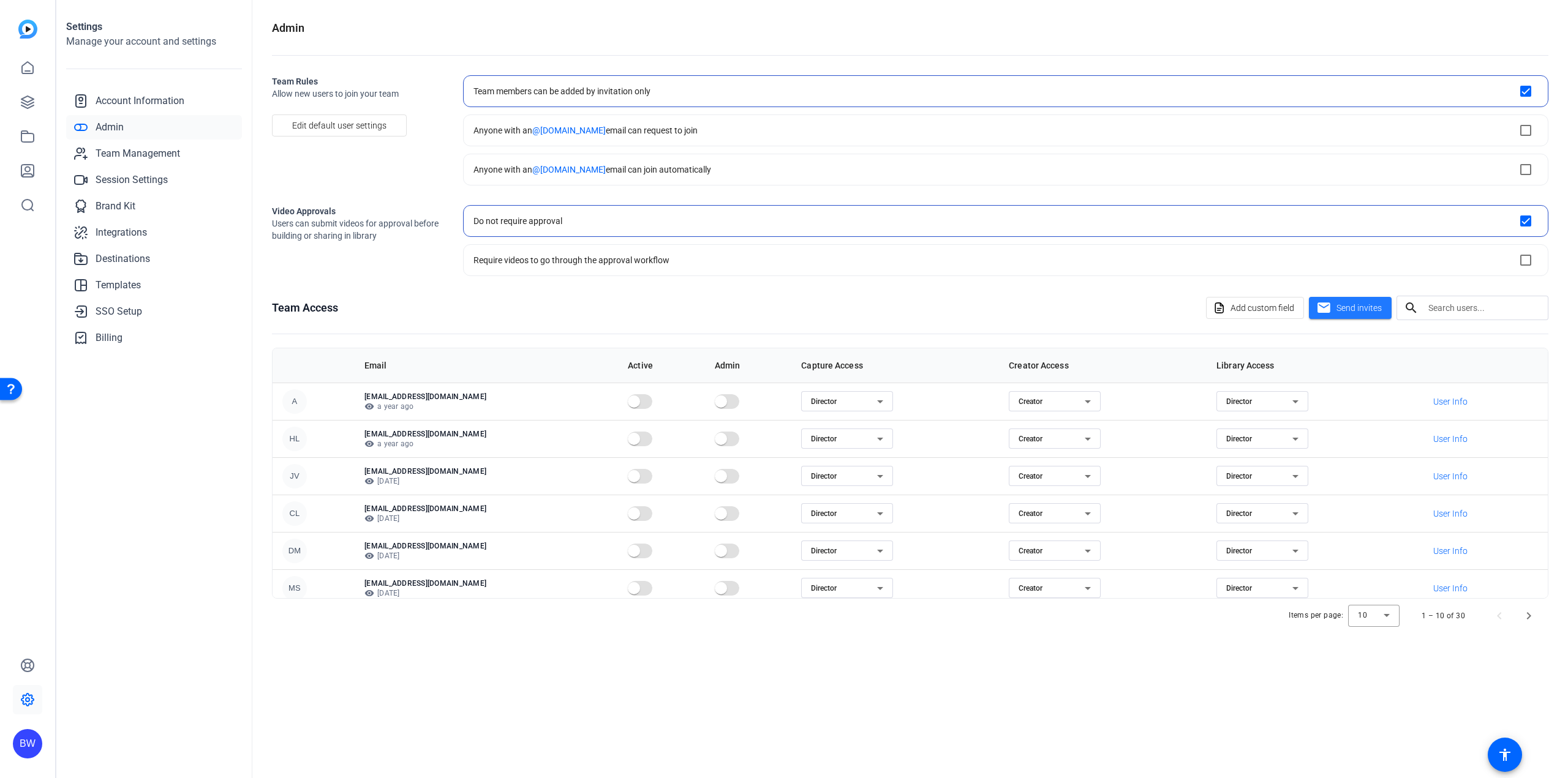
click at [1467, 306] on input "text" at bounding box center [1483, 308] width 111 height 15
type input "andrew"
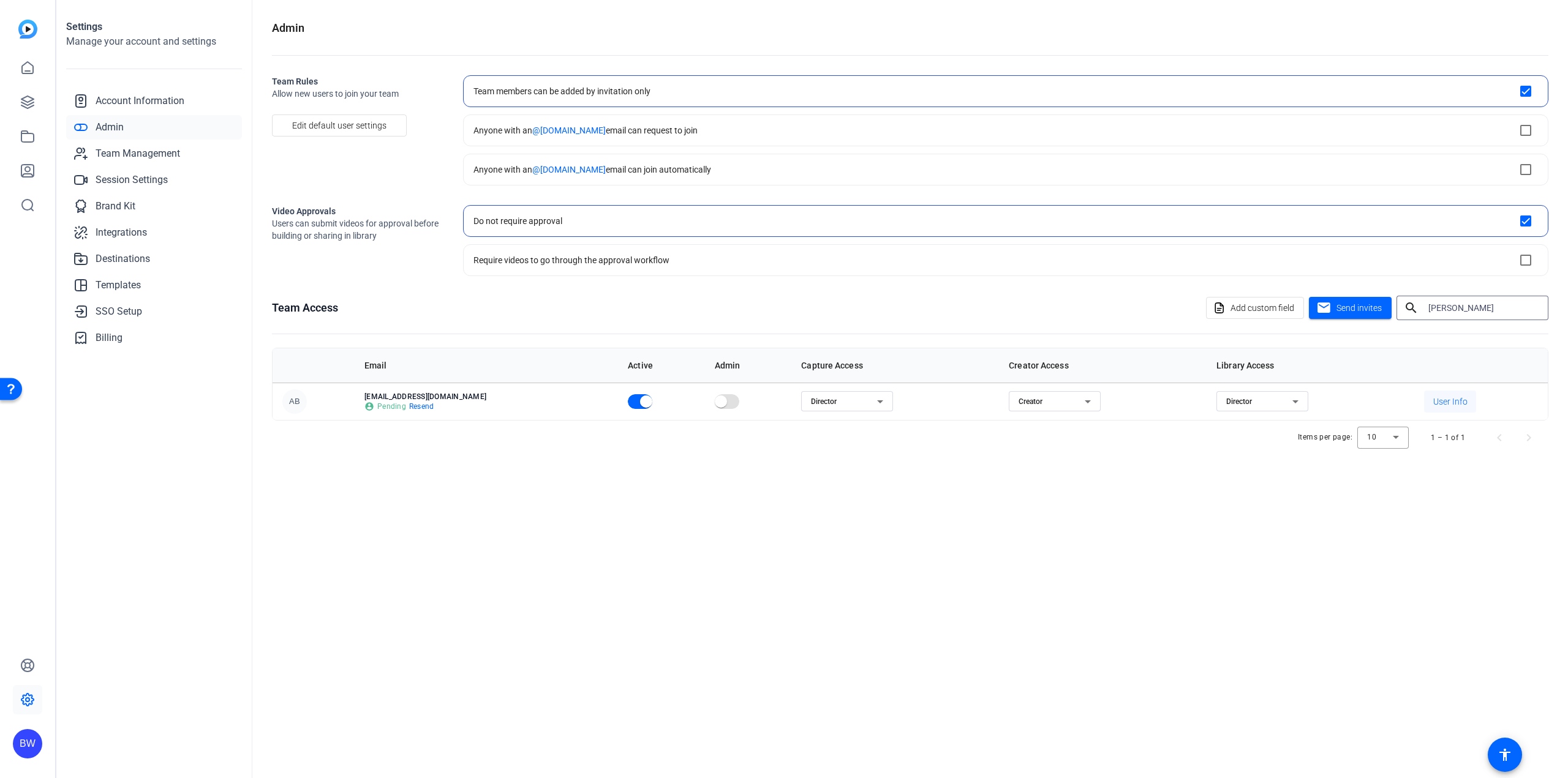
click at [1436, 397] on span "User Info" at bounding box center [1450, 401] width 35 height 12
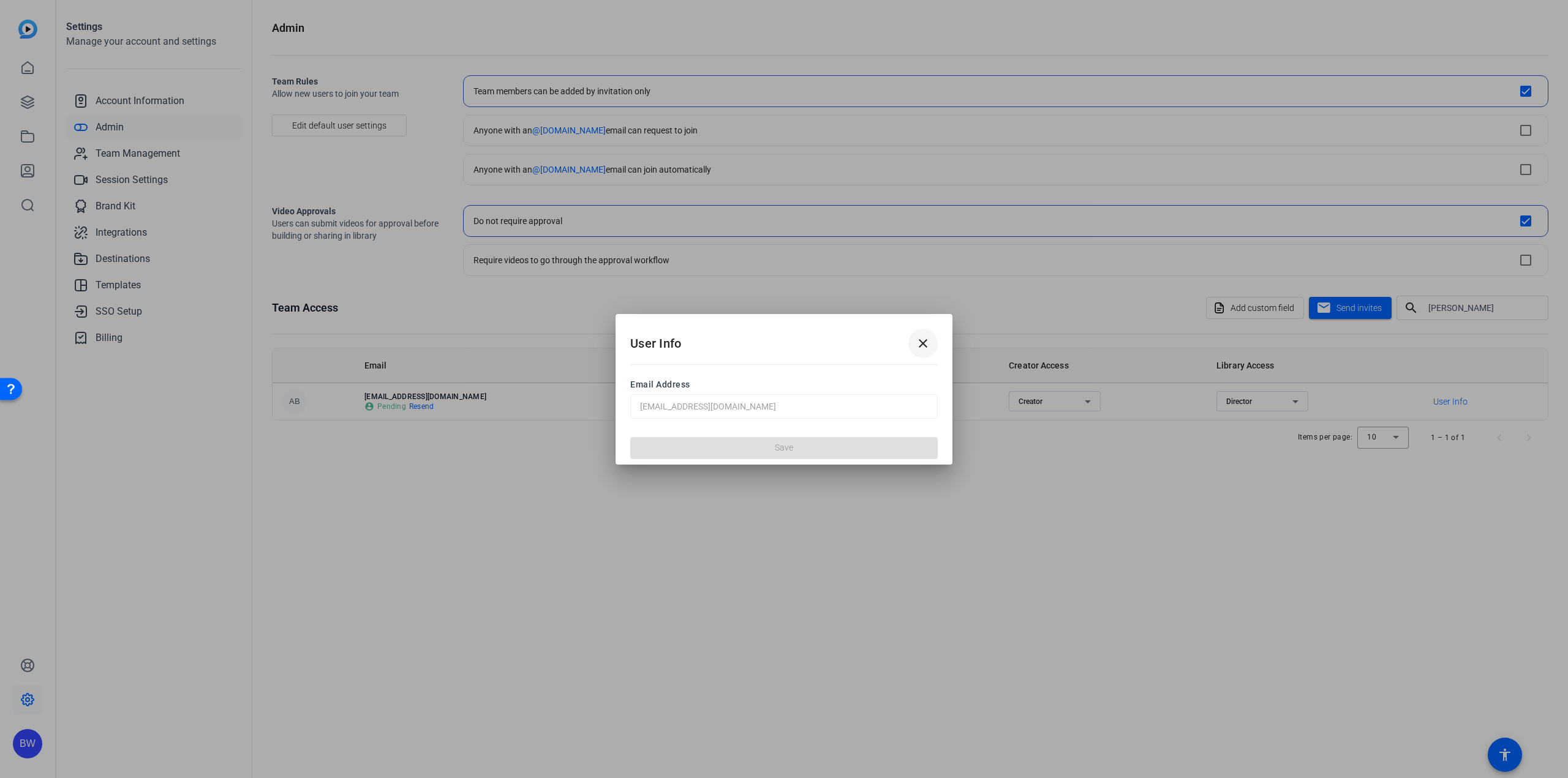
click at [929, 341] on mat-icon "close" at bounding box center [922, 344] width 15 height 15
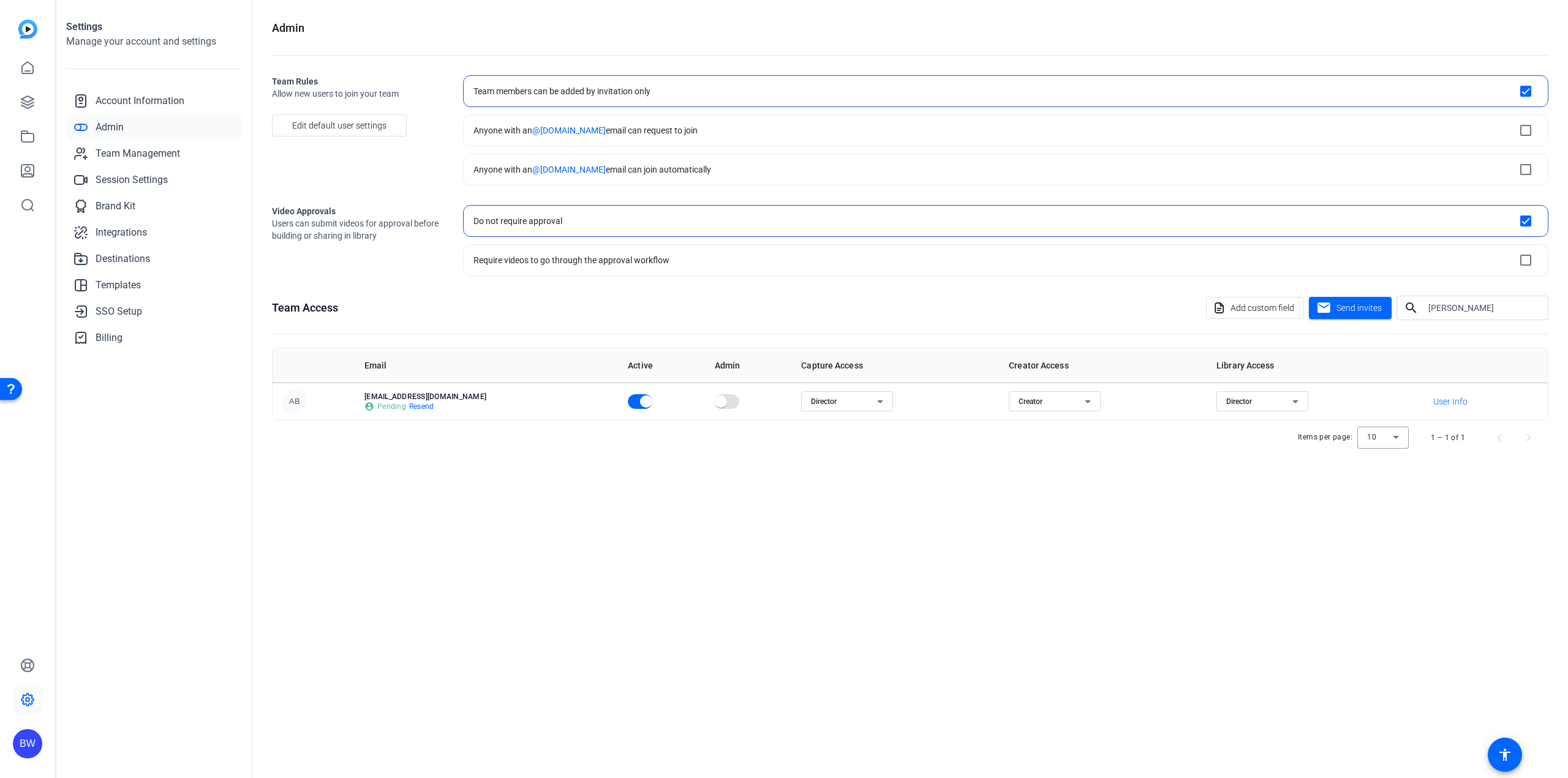
click at [915, 653] on div "Admin Team Rules Allow new users to join your team Edit default user settings T…" at bounding box center [910, 389] width 1315 height 778
click at [1239, 400] on div "Director" at bounding box center [1259, 401] width 66 height 15
click at [1123, 488] on div at bounding box center [784, 389] width 1568 height 778
click at [588, 712] on div "Admin Team Rules Allow new users to join your team Edit default user settings T…" at bounding box center [910, 389] width 1315 height 778
